Goal: Navigation & Orientation: Find specific page/section

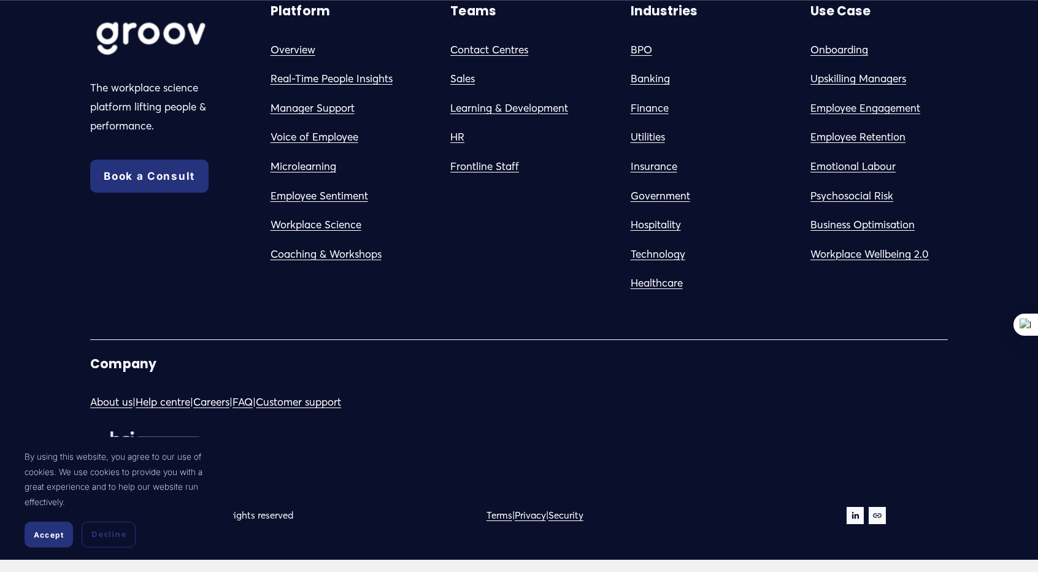
scroll to position [6861, 0]
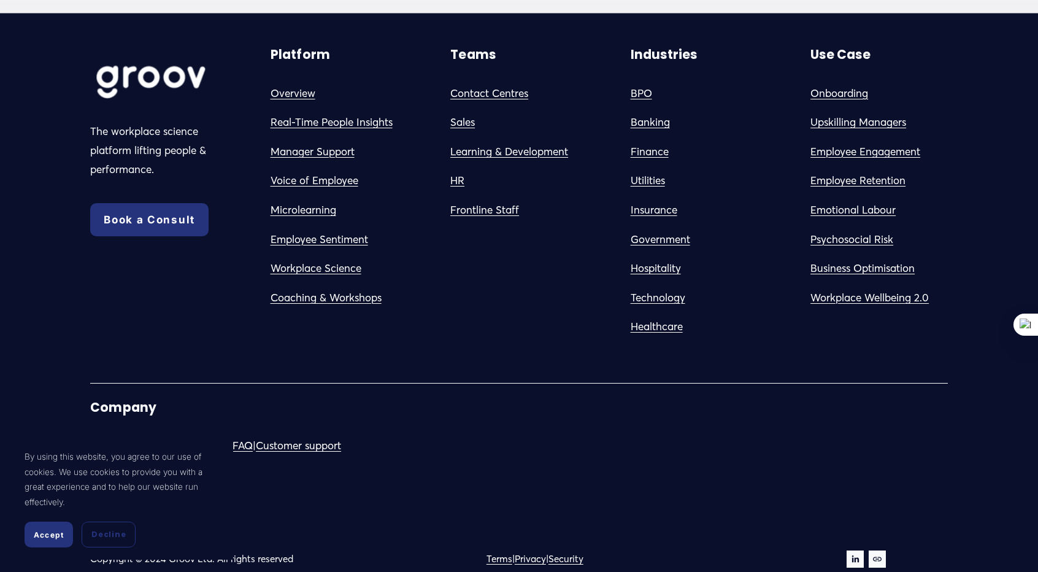
click at [455, 190] on link "HR" at bounding box center [457, 180] width 14 height 19
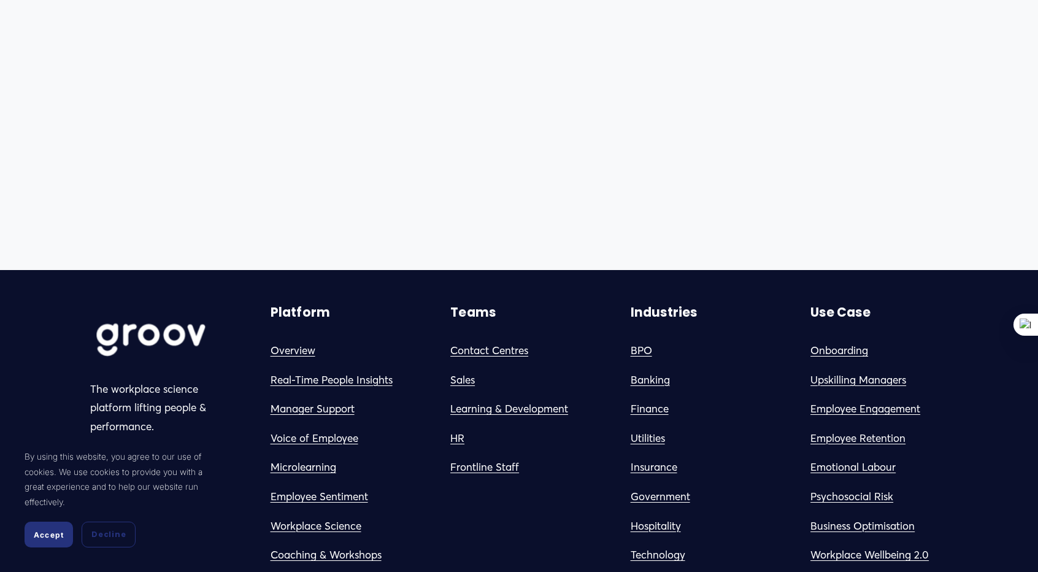
scroll to position [7301, 0]
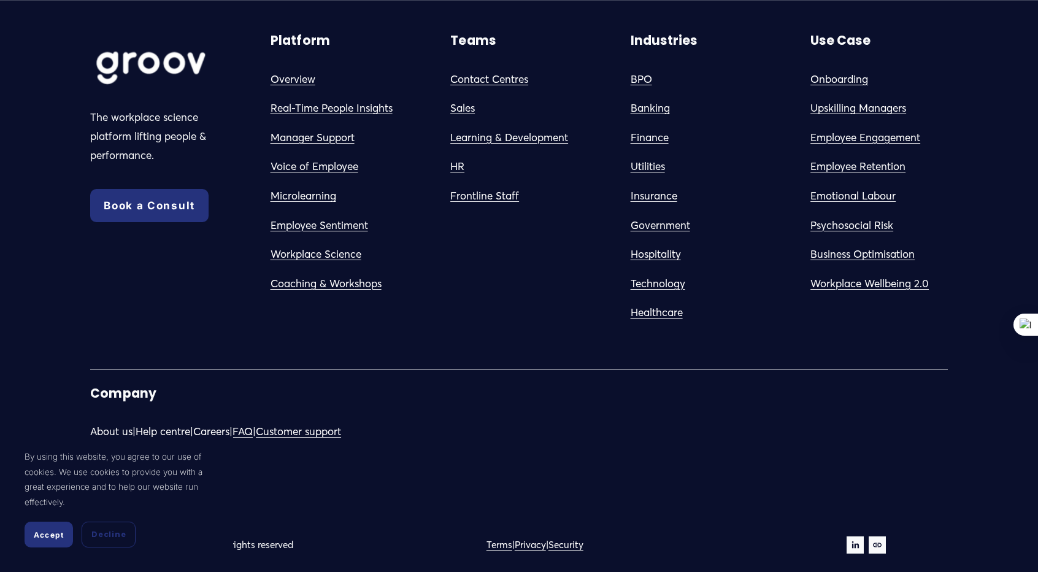
scroll to position [1377, 0]
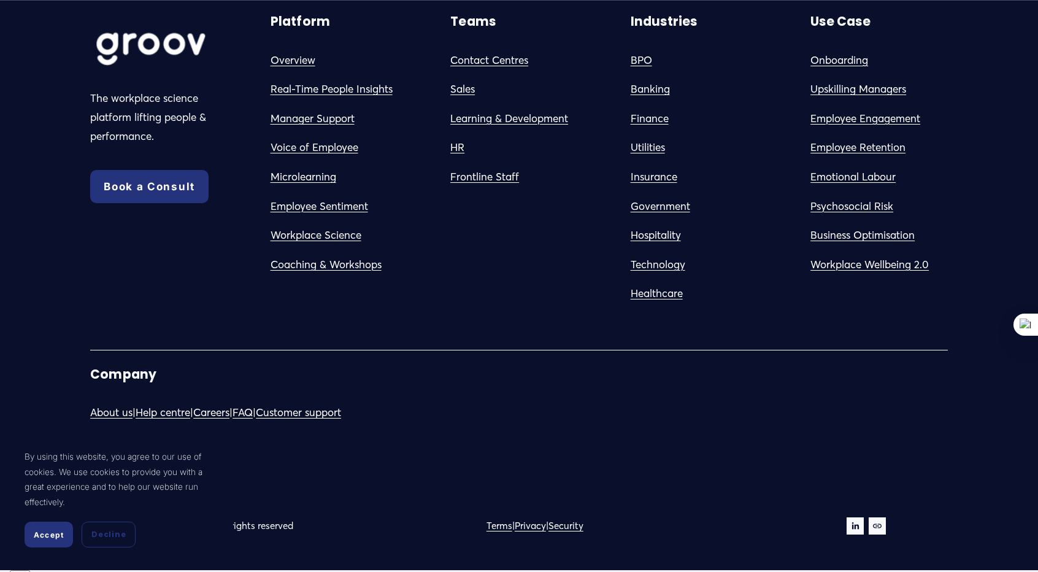
click at [229, 414] on link "Careers" at bounding box center [211, 412] width 36 height 19
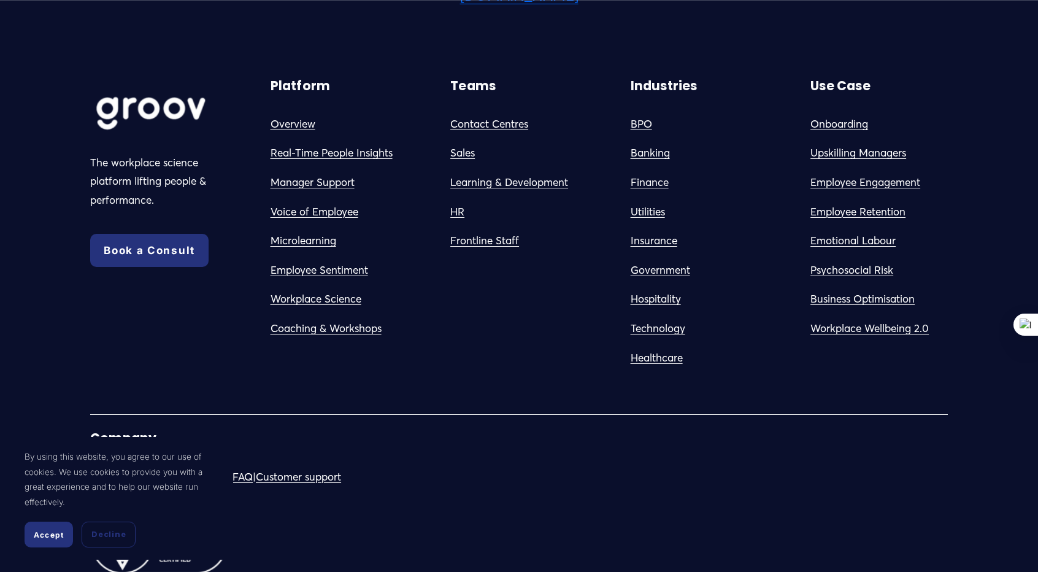
scroll to position [3162, 0]
